Goal: Task Accomplishment & Management: Manage account settings

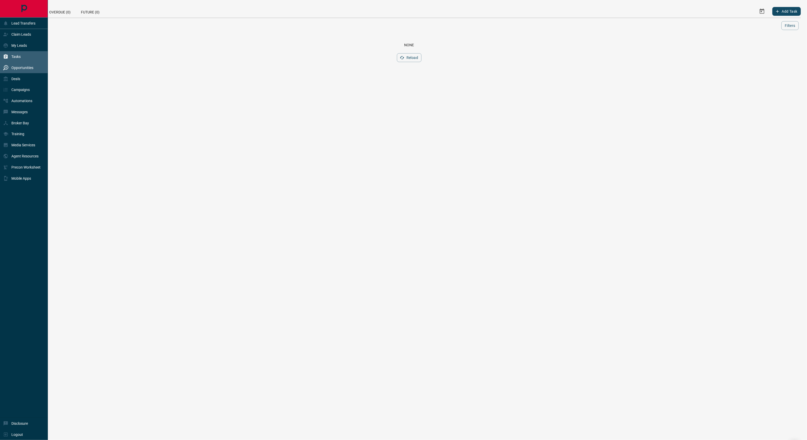
click at [24, 69] on p "Opportunities" at bounding box center [22, 68] width 22 height 4
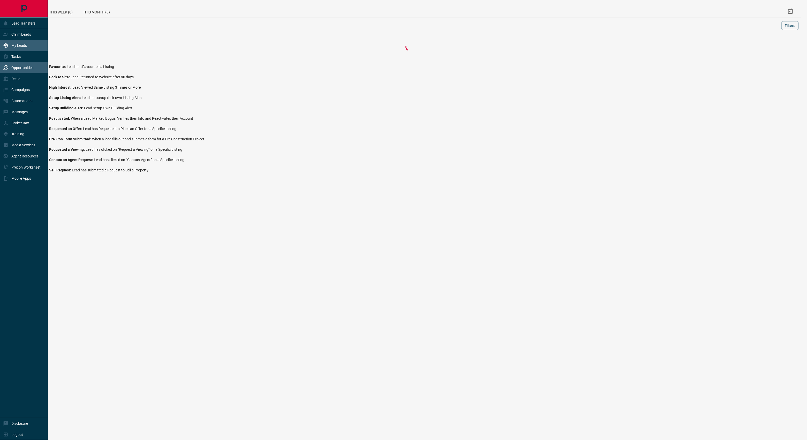
click at [25, 47] on p "My Leads" at bounding box center [19, 45] width 16 height 4
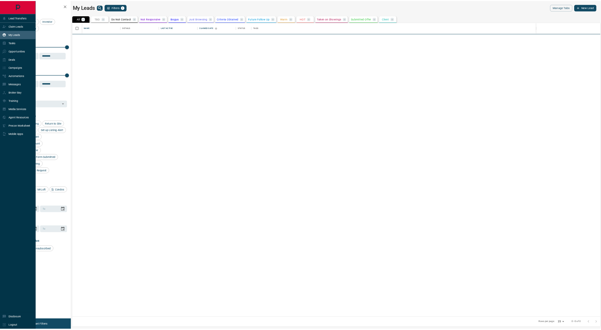
scroll to position [388, 703]
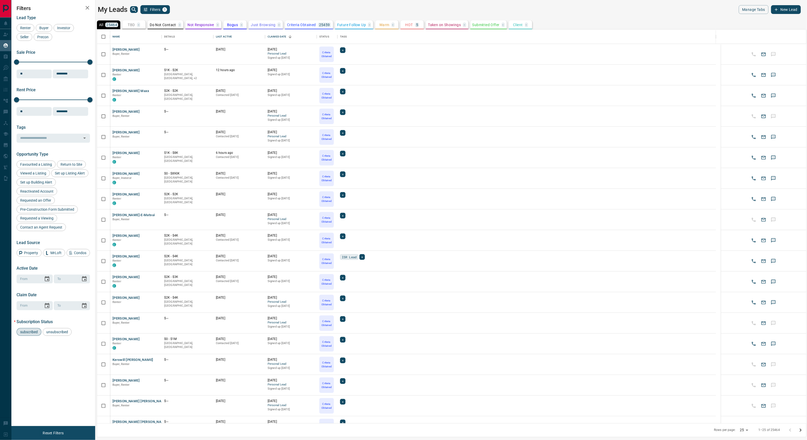
click at [411, 25] on p "HOT" at bounding box center [408, 25] width 7 height 4
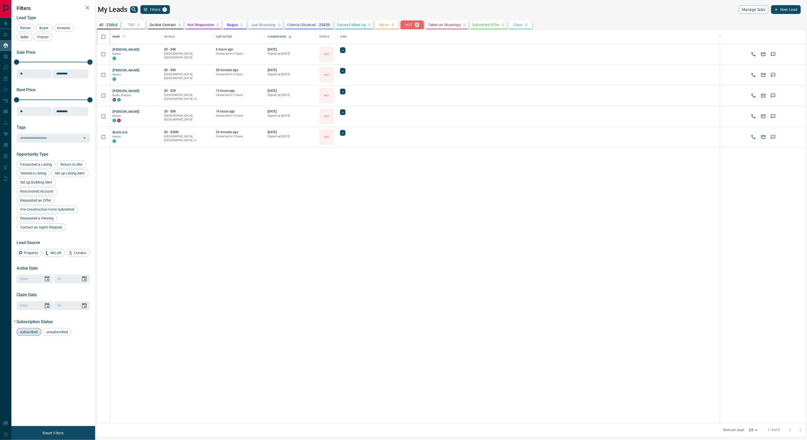
drag, startPoint x: 107, startPoint y: 33, endPoint x: 113, endPoint y: 39, distance: 8.4
click at [107, 34] on icon at bounding box center [110, 37] width 6 height 6
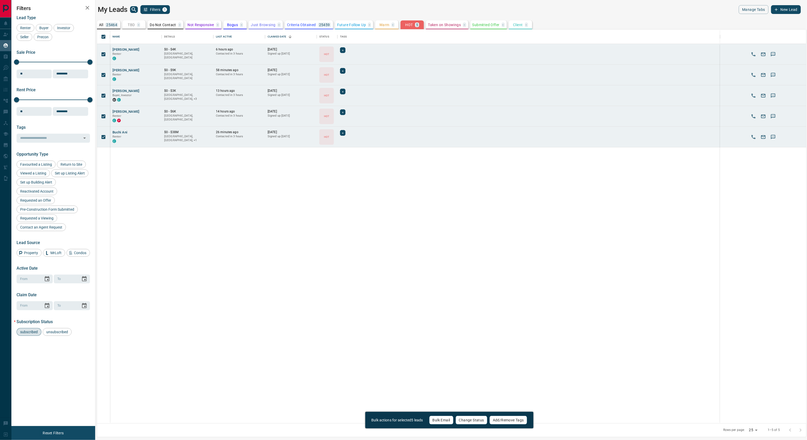
click at [473, 421] on button "Change Status" at bounding box center [471, 420] width 32 height 9
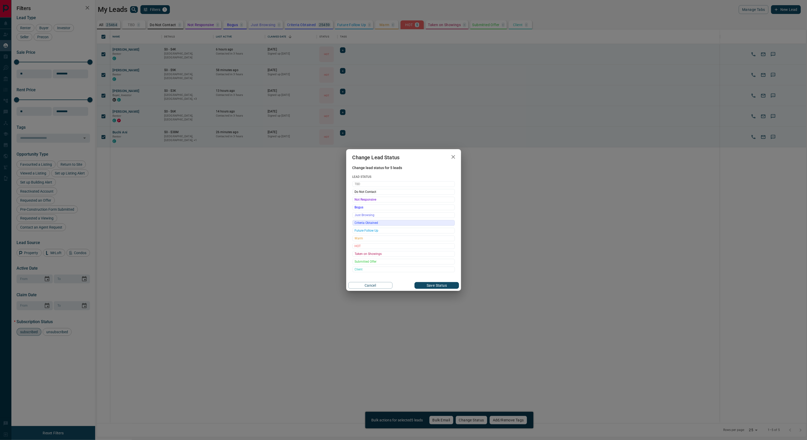
click at [377, 223] on span "Criteria Obtained" at bounding box center [404, 222] width 98 height 5
click at [430, 288] on button "Save Status" at bounding box center [436, 285] width 44 height 7
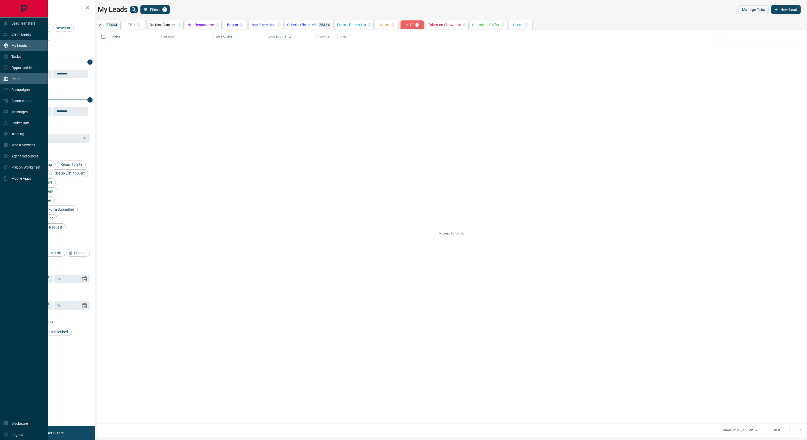
click at [14, 77] on p "Deals" at bounding box center [15, 79] width 9 height 4
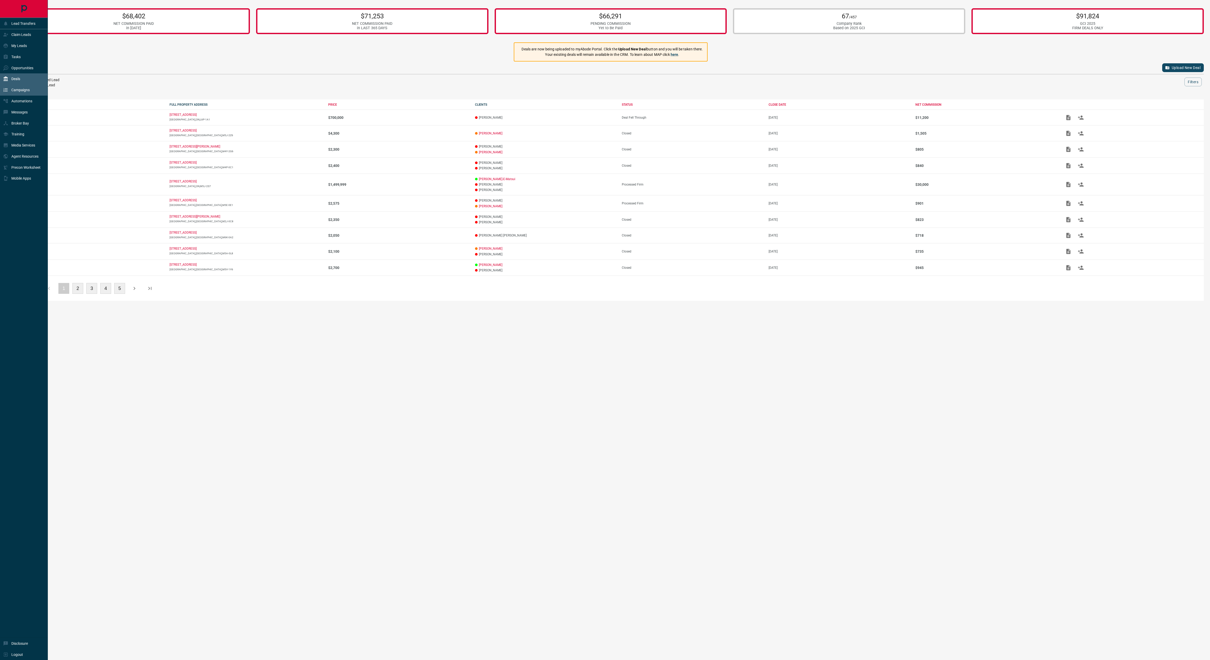
click at [23, 92] on p "Campaigns" at bounding box center [20, 90] width 18 height 4
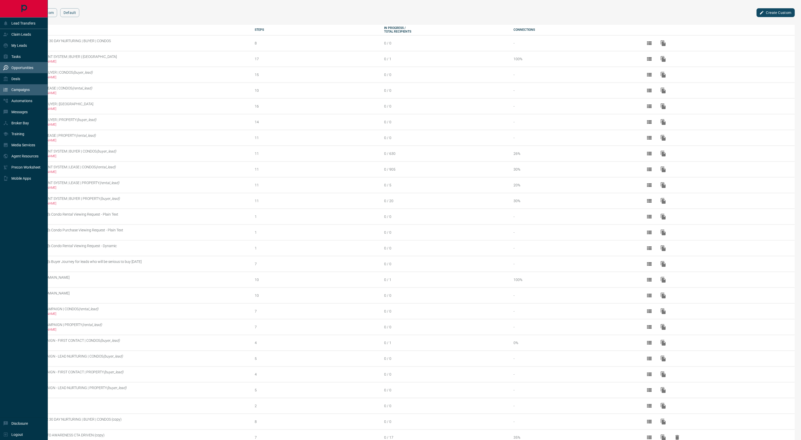
click at [20, 63] on div "Opportunities" at bounding box center [24, 67] width 48 height 11
